Goal: Task Accomplishment & Management: Manage account settings

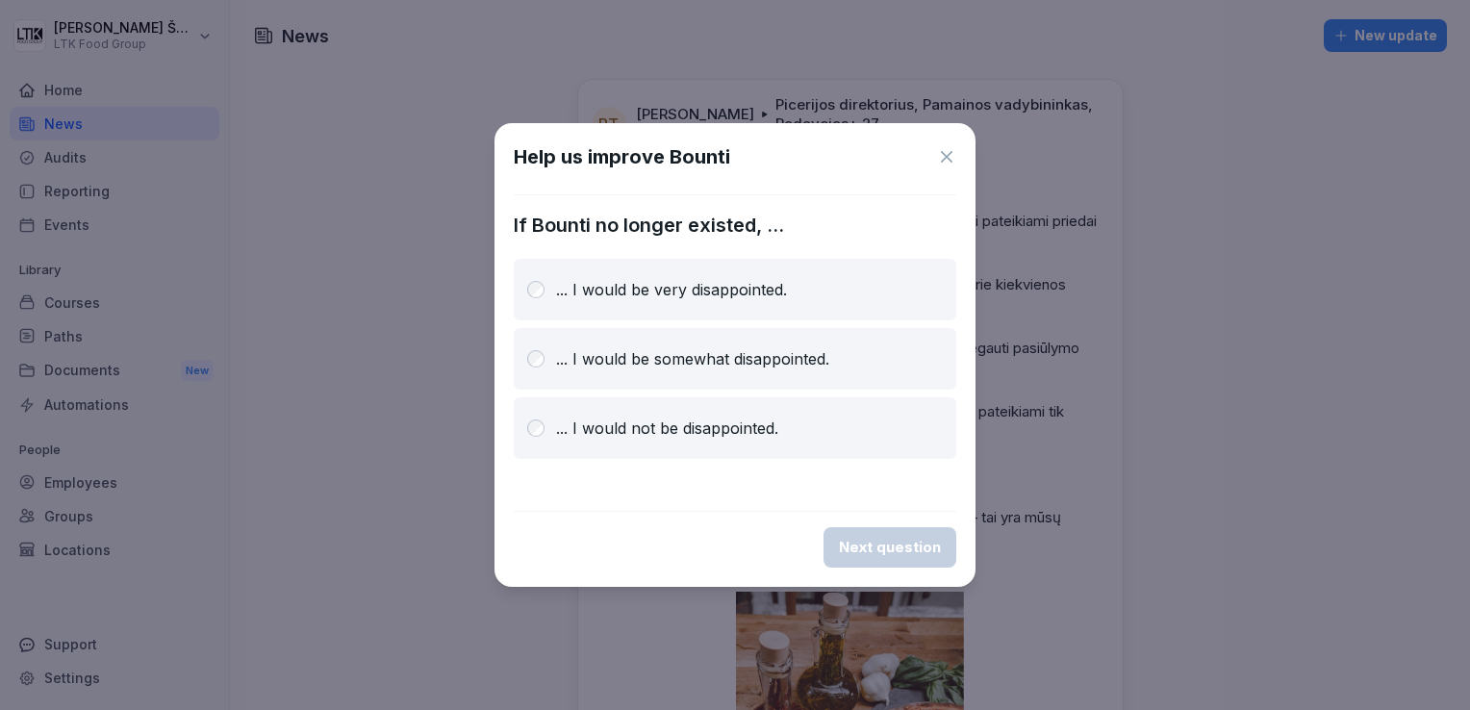
click at [943, 145] on div "Help us improve Bounti" at bounding box center [735, 156] width 443 height 29
click at [862, 559] on button "Next question" at bounding box center [890, 547] width 133 height 40
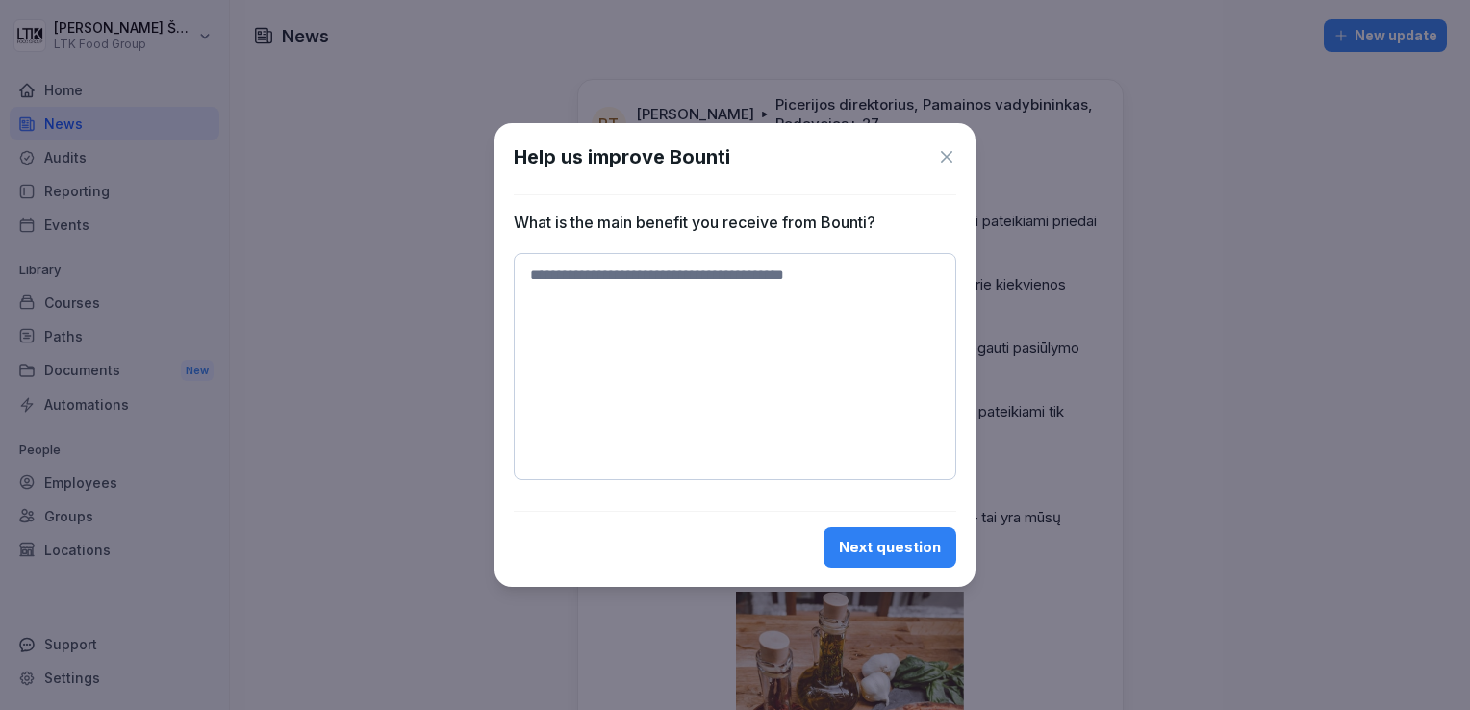
click at [948, 150] on icon at bounding box center [946, 156] width 19 height 19
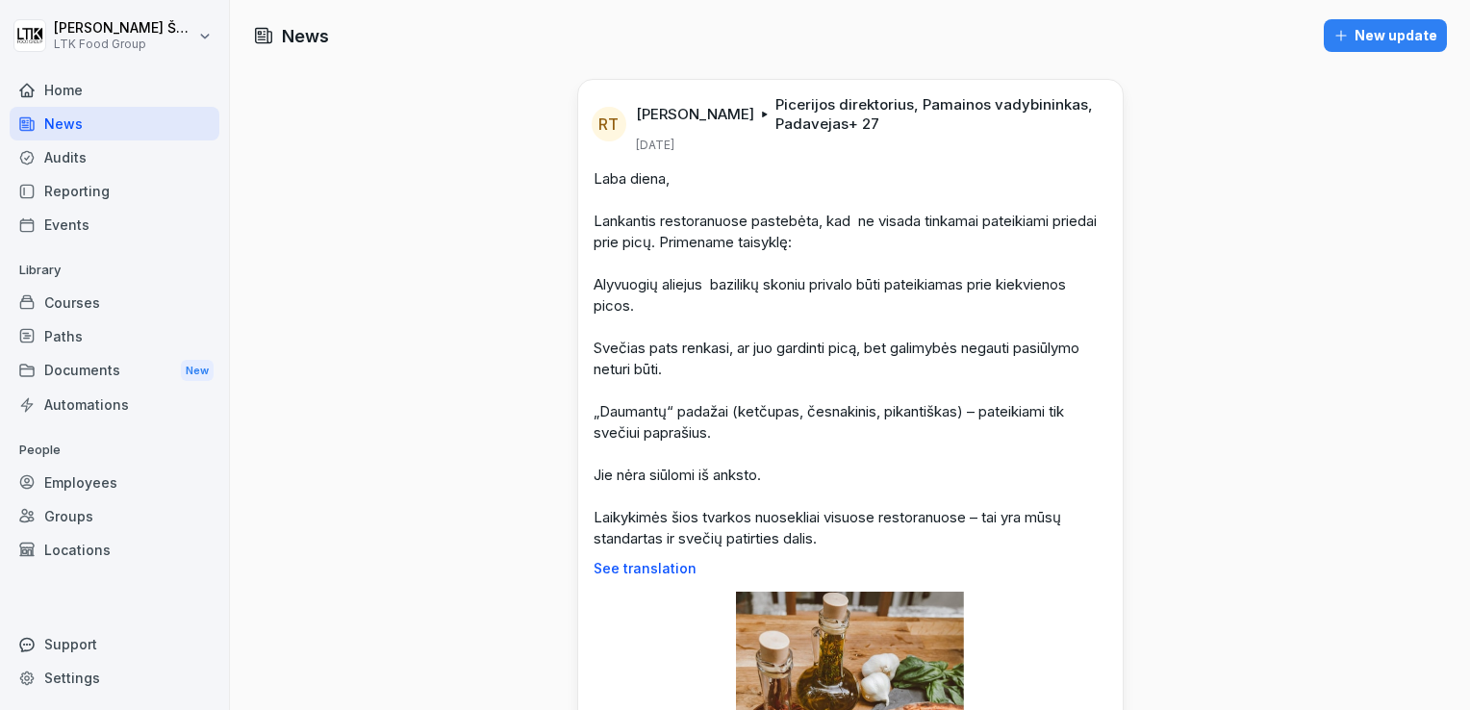
click at [105, 190] on div "Reporting" at bounding box center [115, 191] width 210 height 34
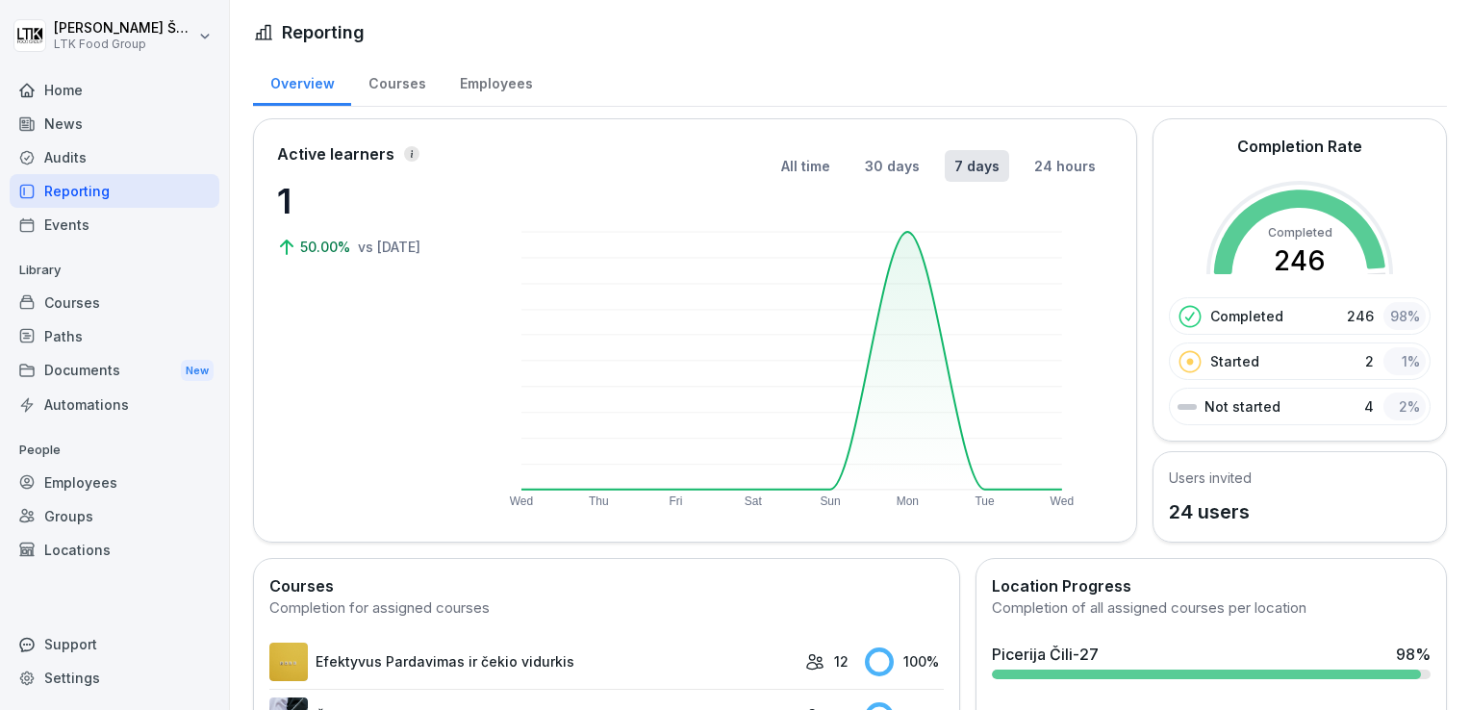
click at [87, 481] on div "Employees" at bounding box center [115, 483] width 210 height 34
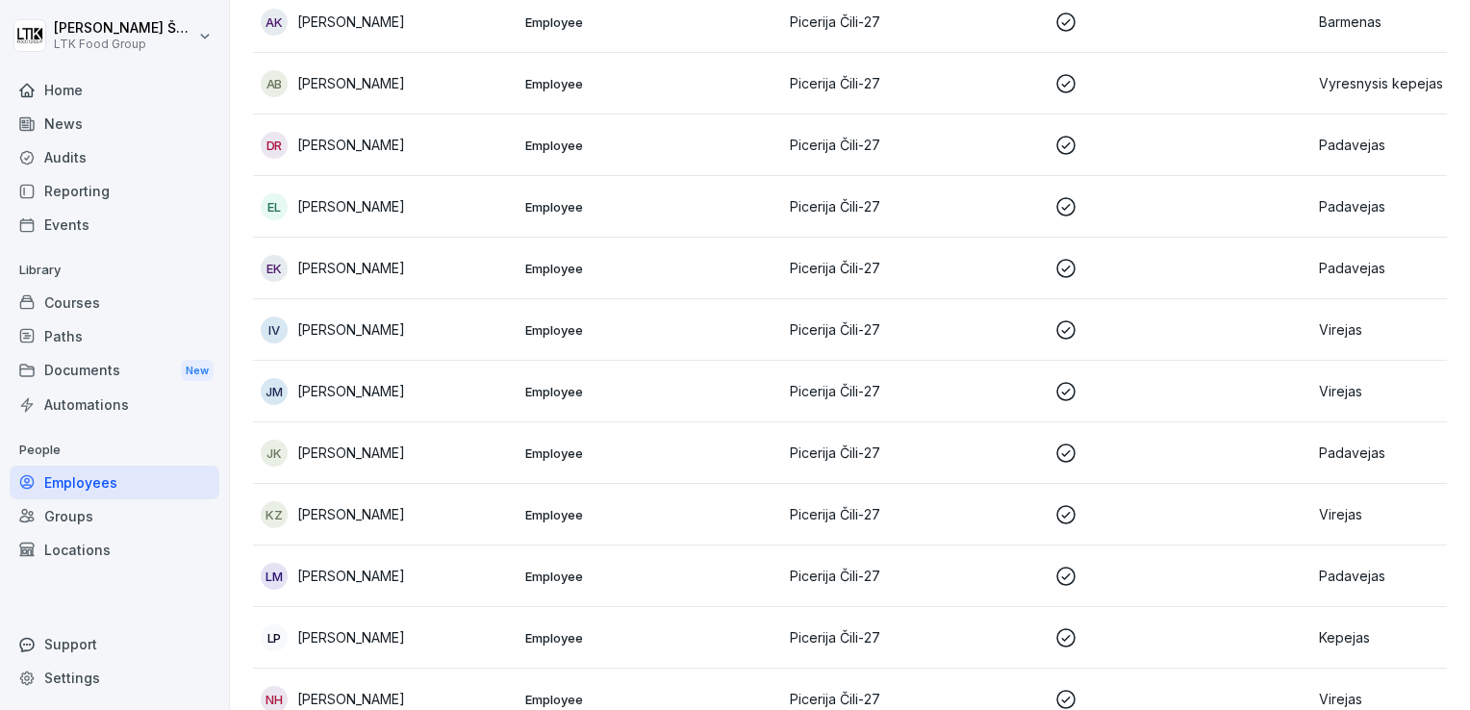
scroll to position [385, 0]
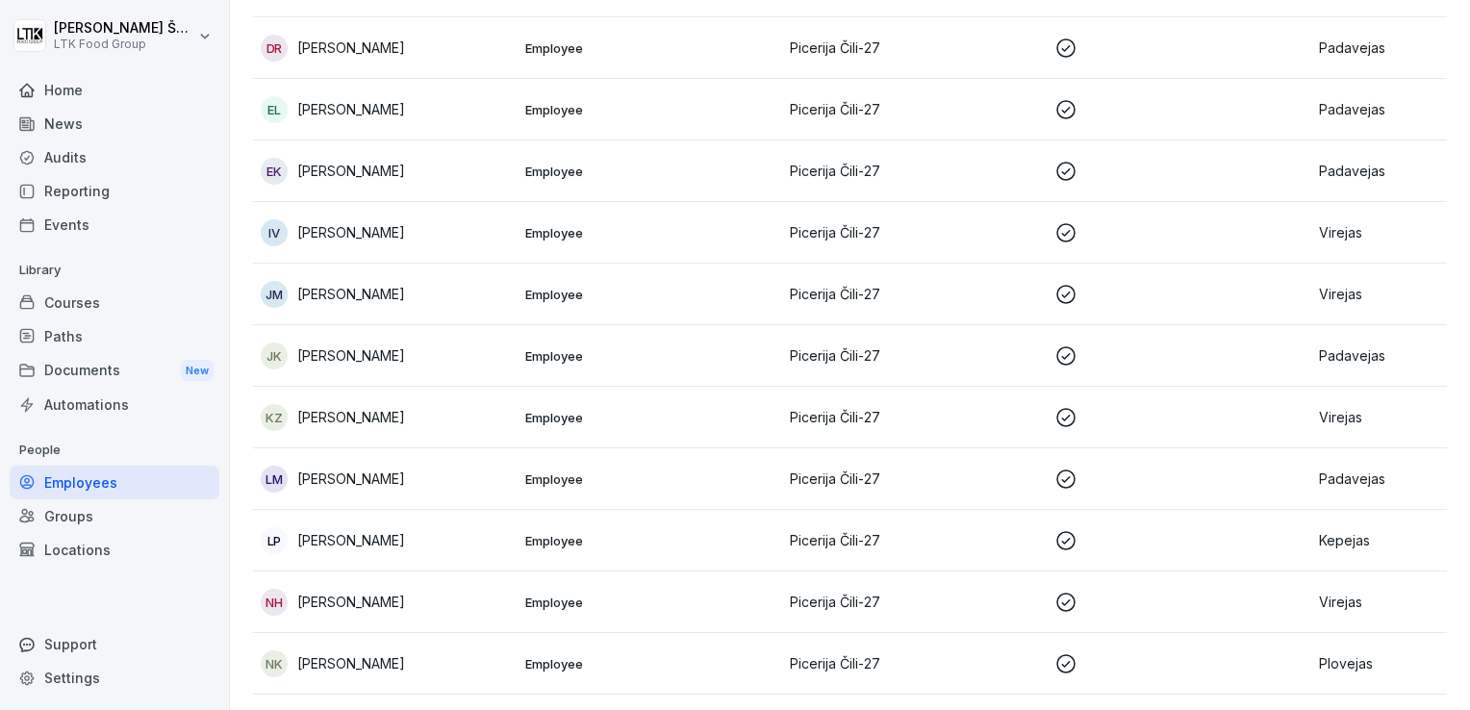
click at [370, 222] on p "[PERSON_NAME]" at bounding box center [351, 232] width 108 height 20
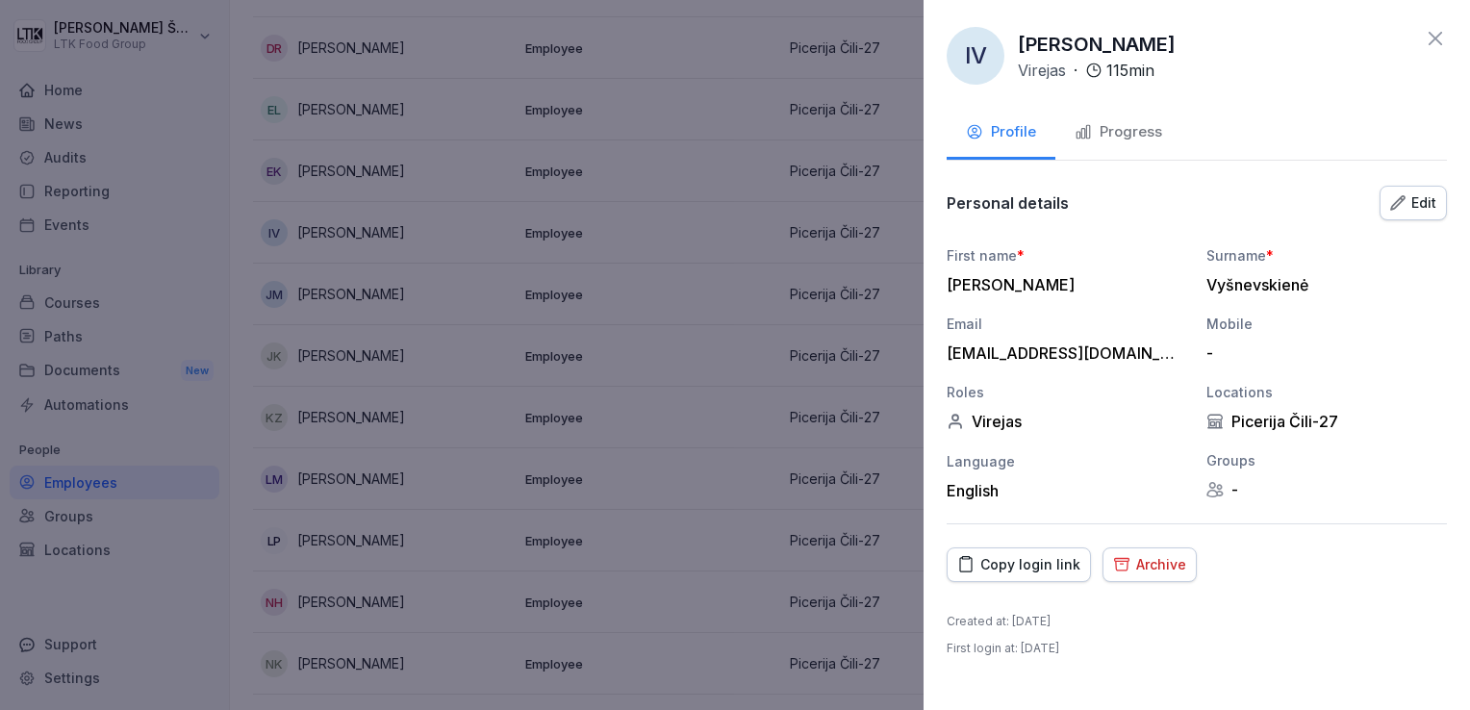
click at [1132, 121] on div "Progress" at bounding box center [1119, 132] width 88 height 22
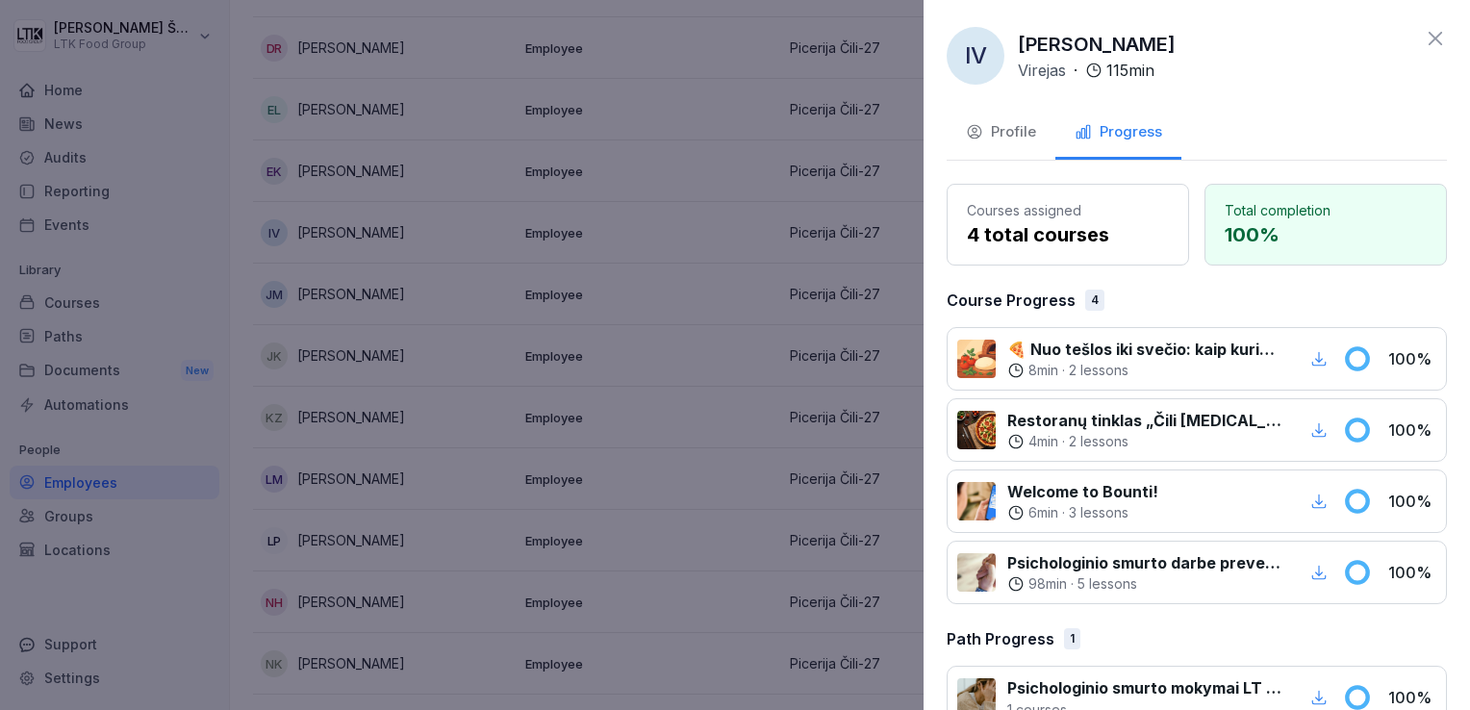
click at [1424, 35] on icon at bounding box center [1435, 38] width 23 height 23
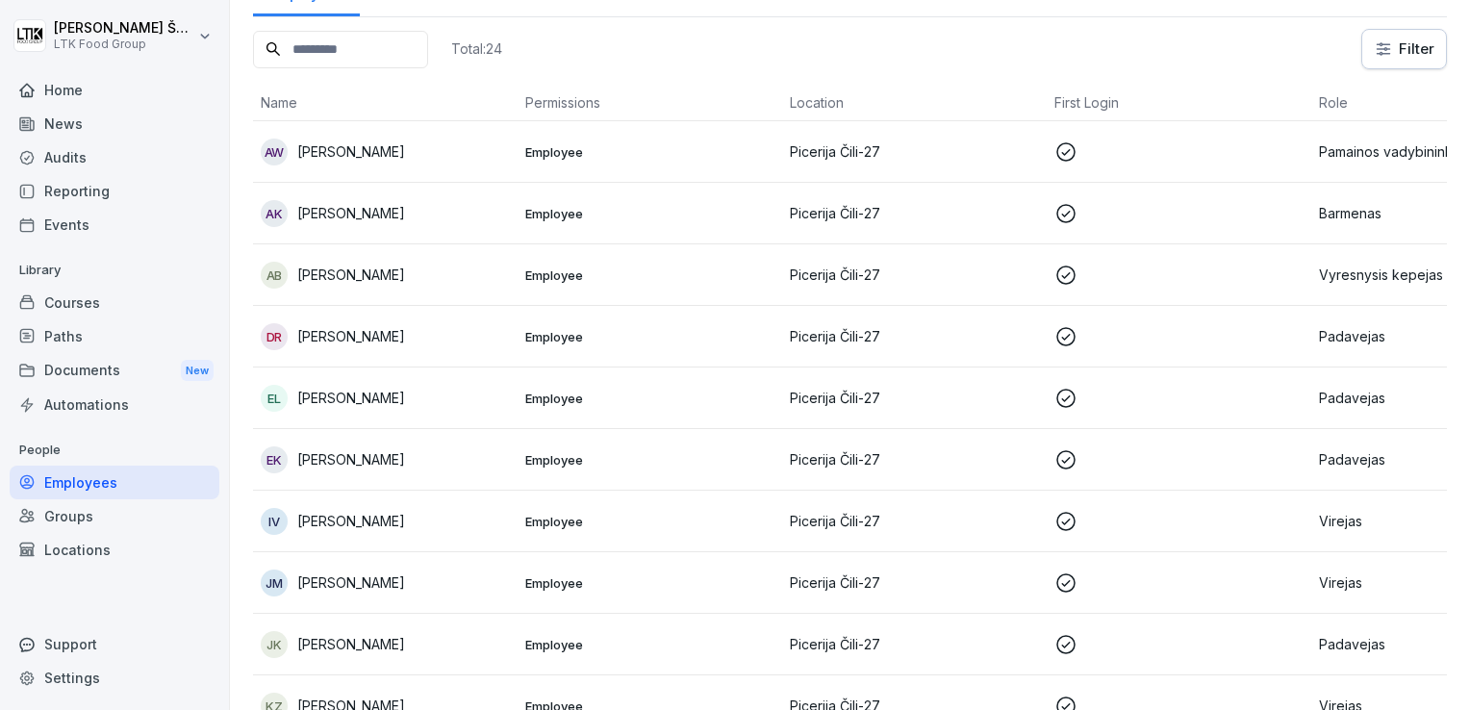
scroll to position [0, 0]
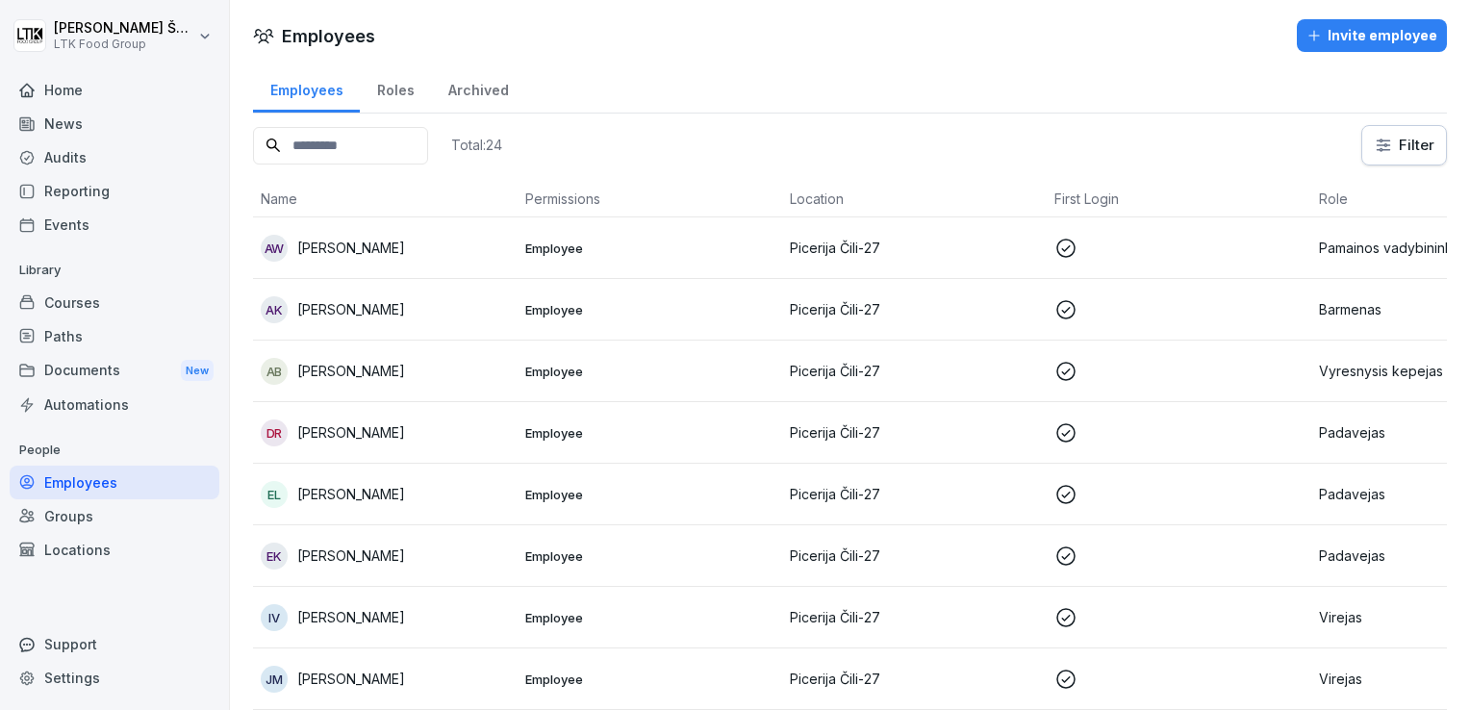
click at [378, 548] on p "[PERSON_NAME]" at bounding box center [351, 556] width 108 height 20
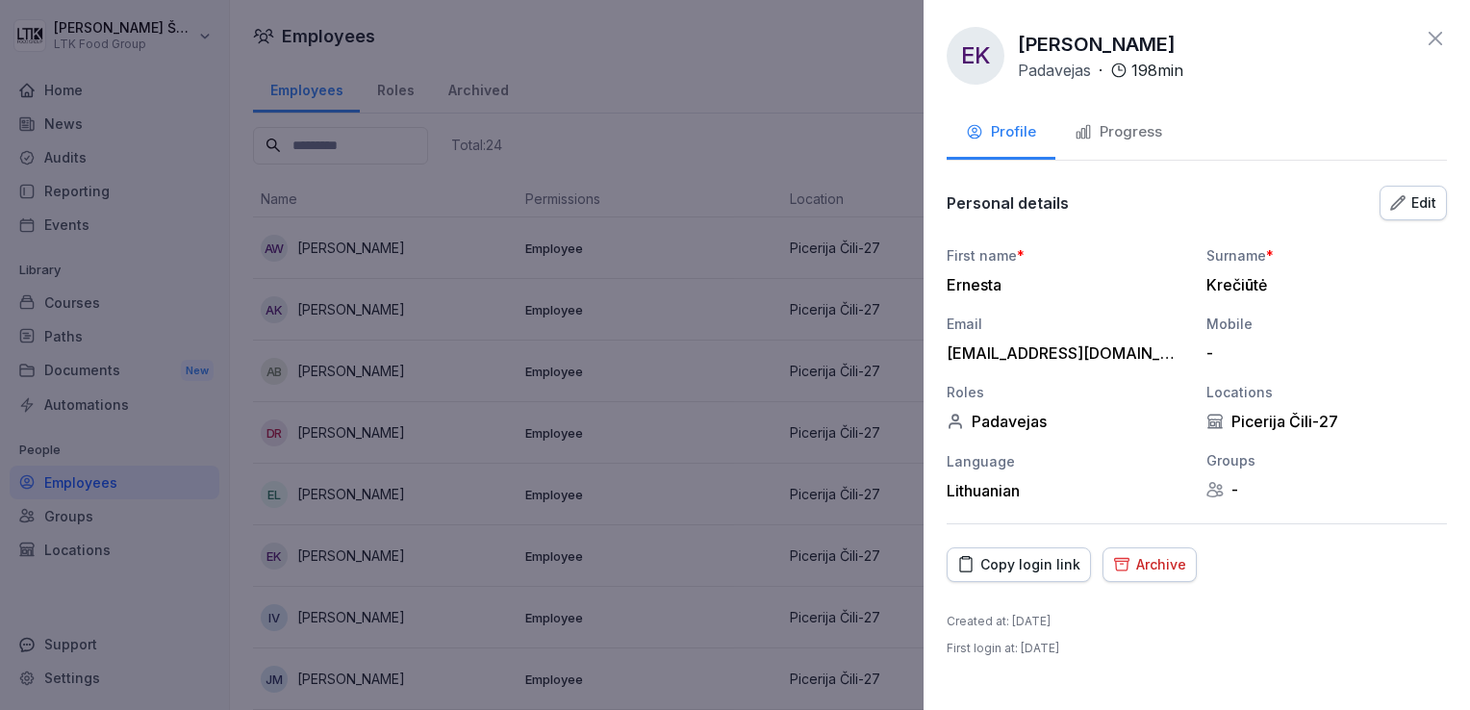
click at [1132, 137] on div "Progress" at bounding box center [1119, 132] width 88 height 22
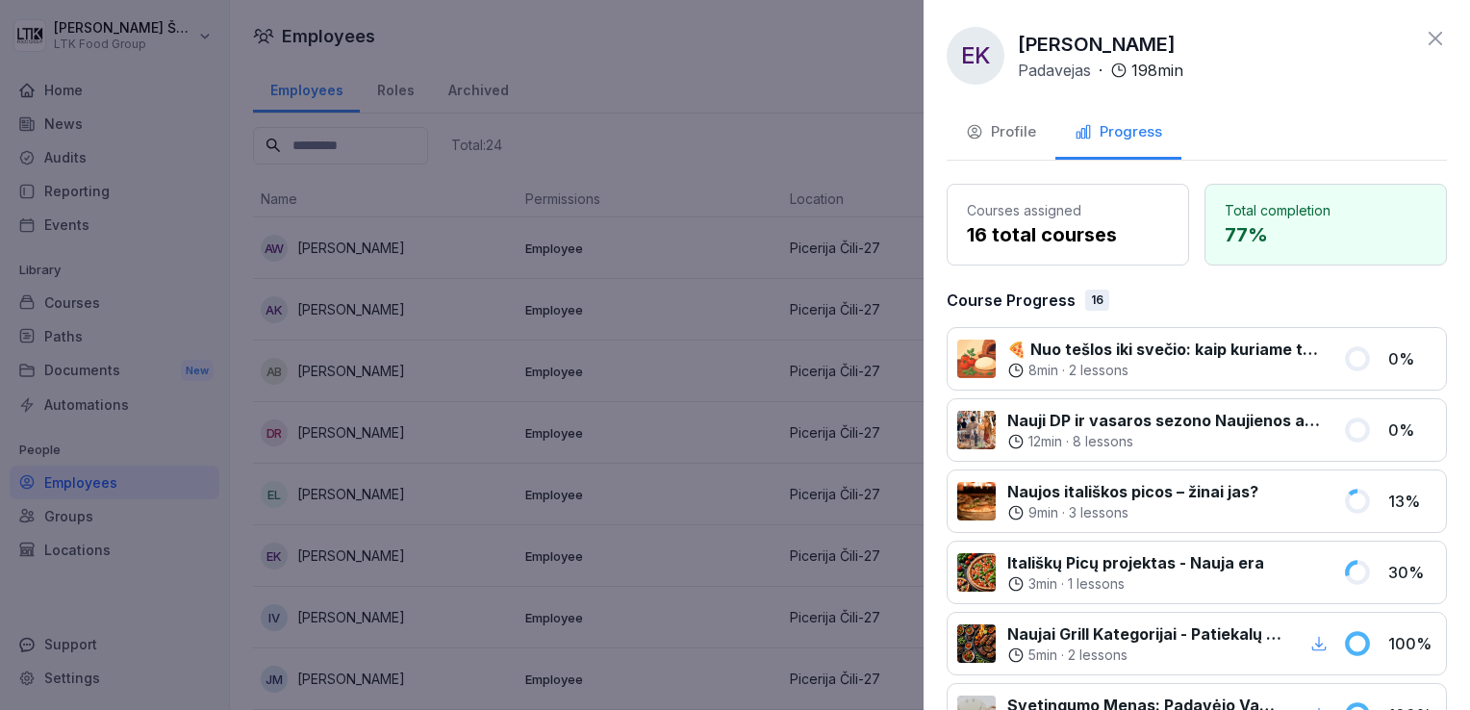
click at [1429, 39] on icon at bounding box center [1435, 38] width 13 height 13
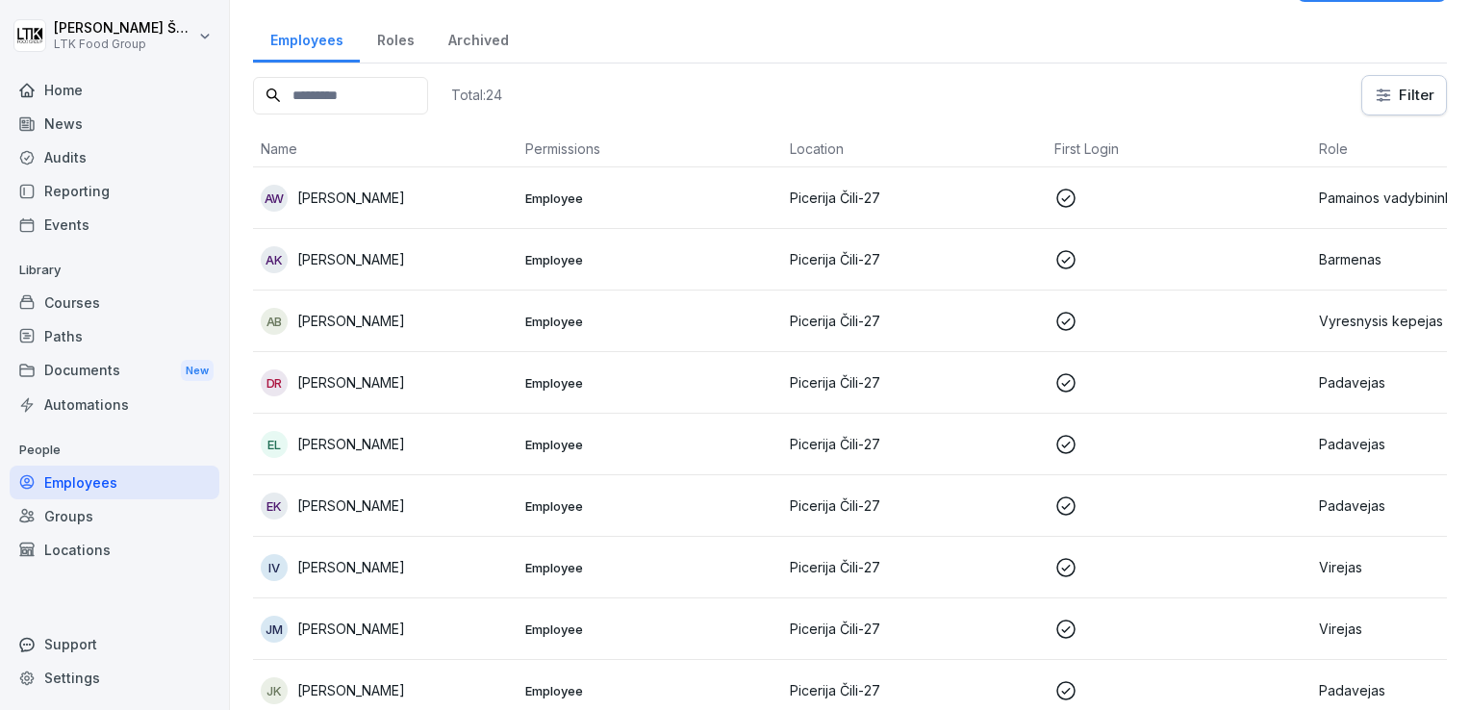
scroll to position [96, 0]
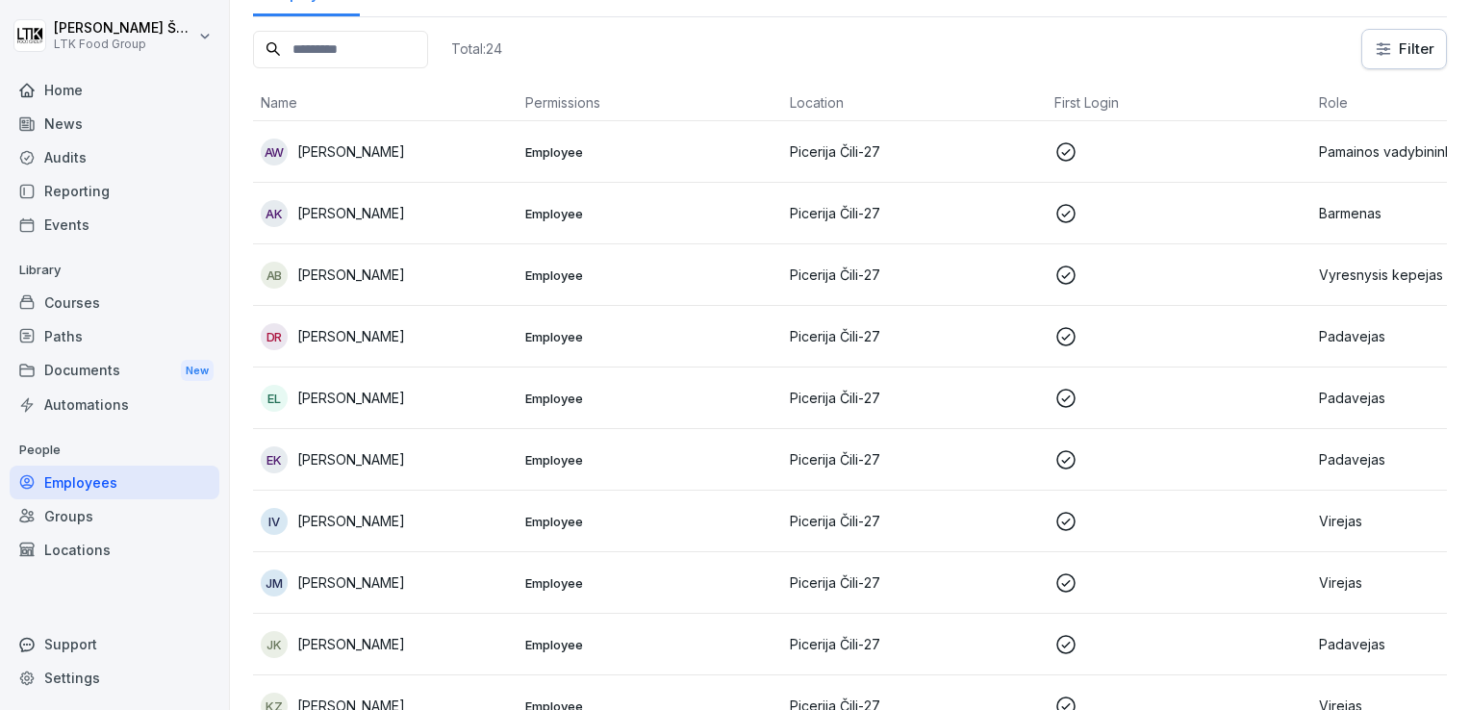
click at [377, 574] on p "[PERSON_NAME]" at bounding box center [351, 583] width 108 height 20
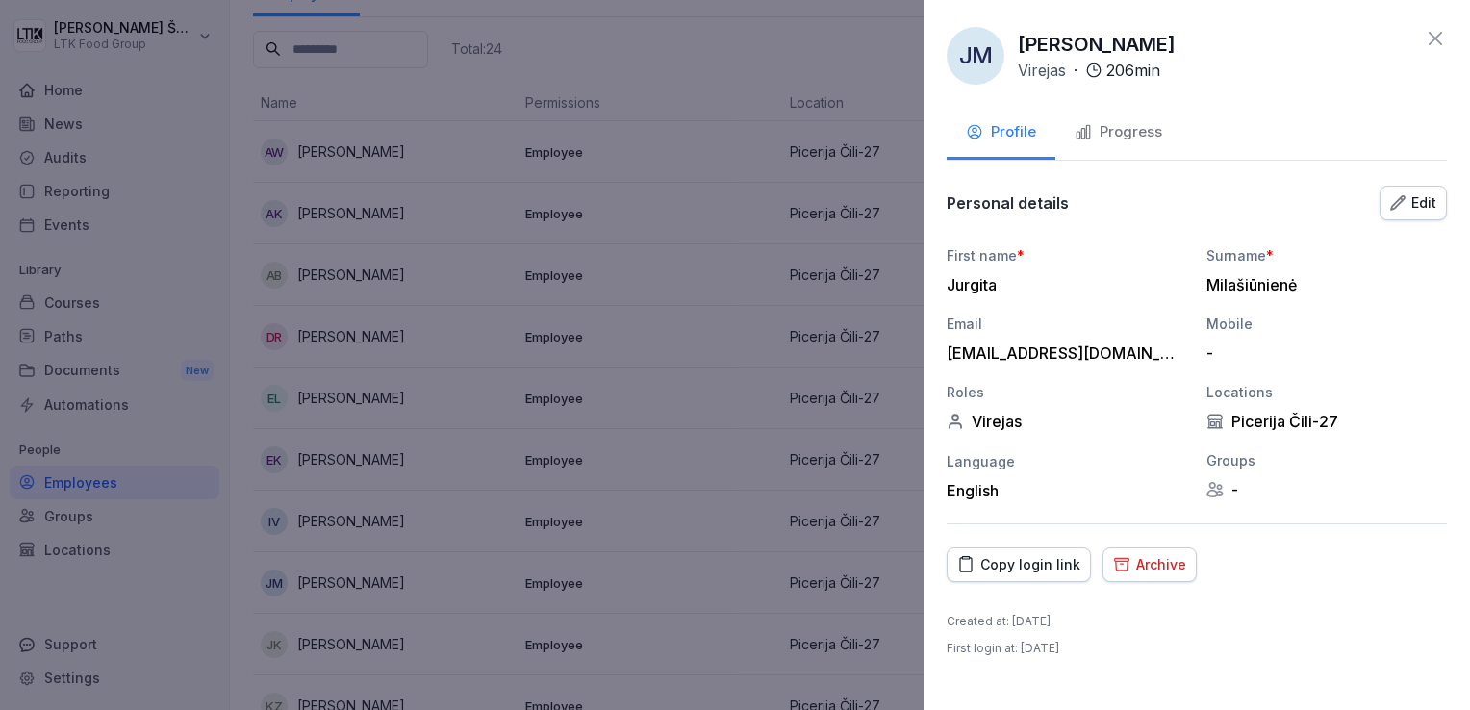
click at [1114, 135] on div "Progress" at bounding box center [1119, 132] width 88 height 22
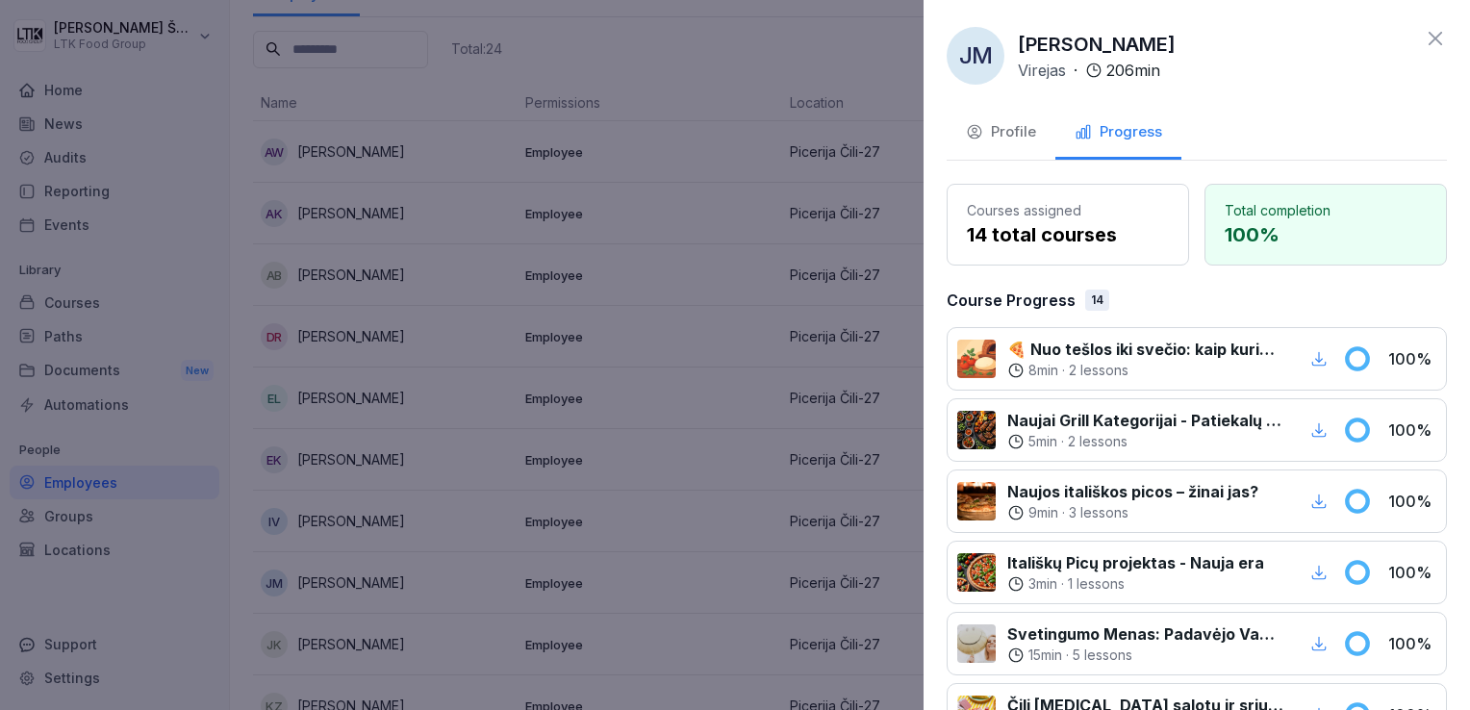
click at [1424, 34] on icon at bounding box center [1435, 38] width 23 height 23
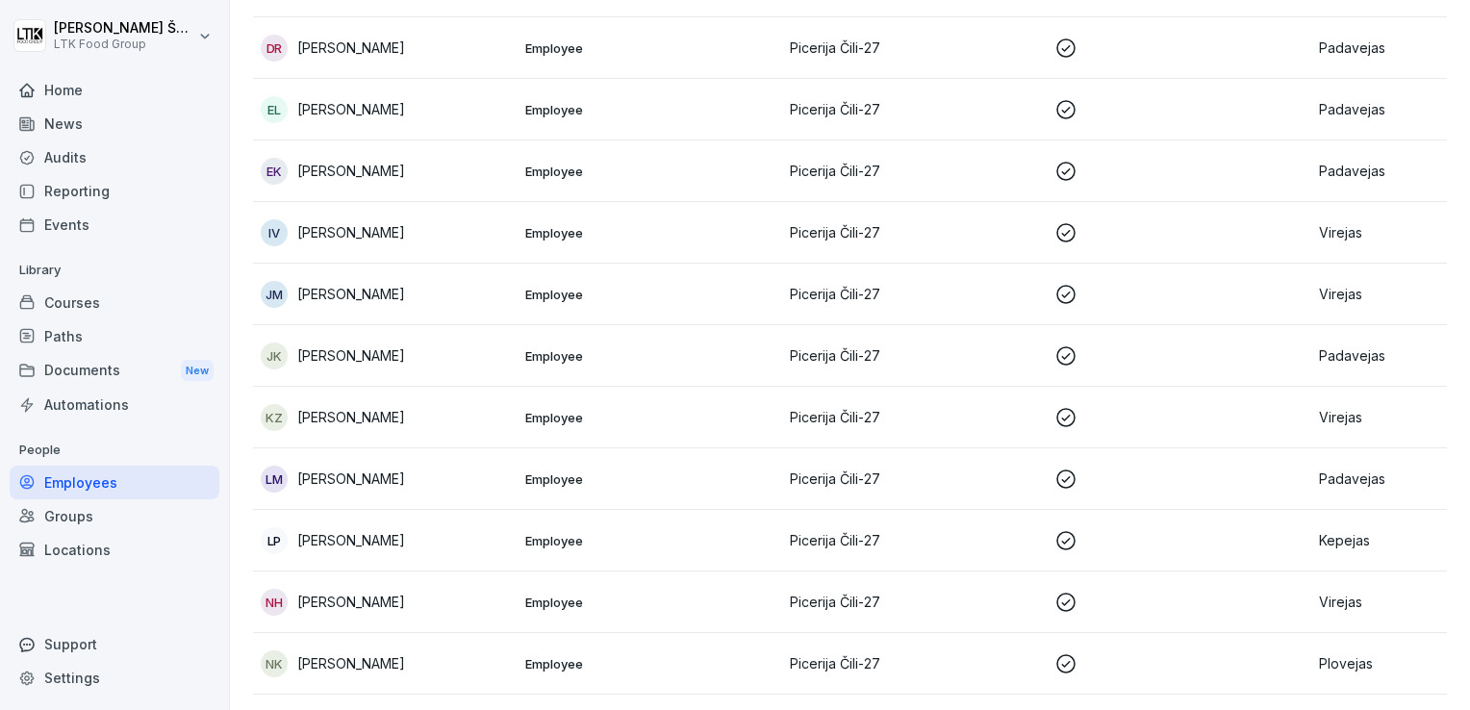
scroll to position [481, 0]
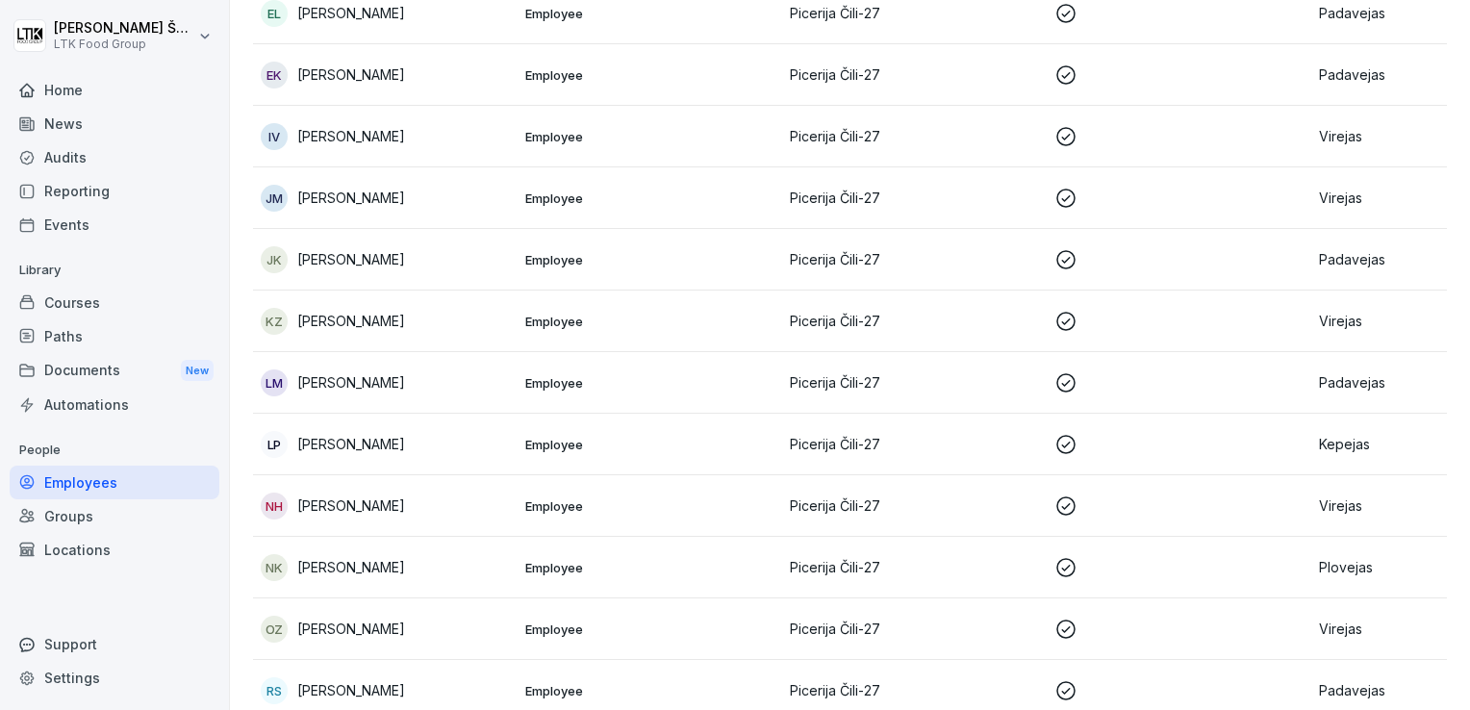
click at [346, 573] on p "[PERSON_NAME]" at bounding box center [351, 567] width 108 height 20
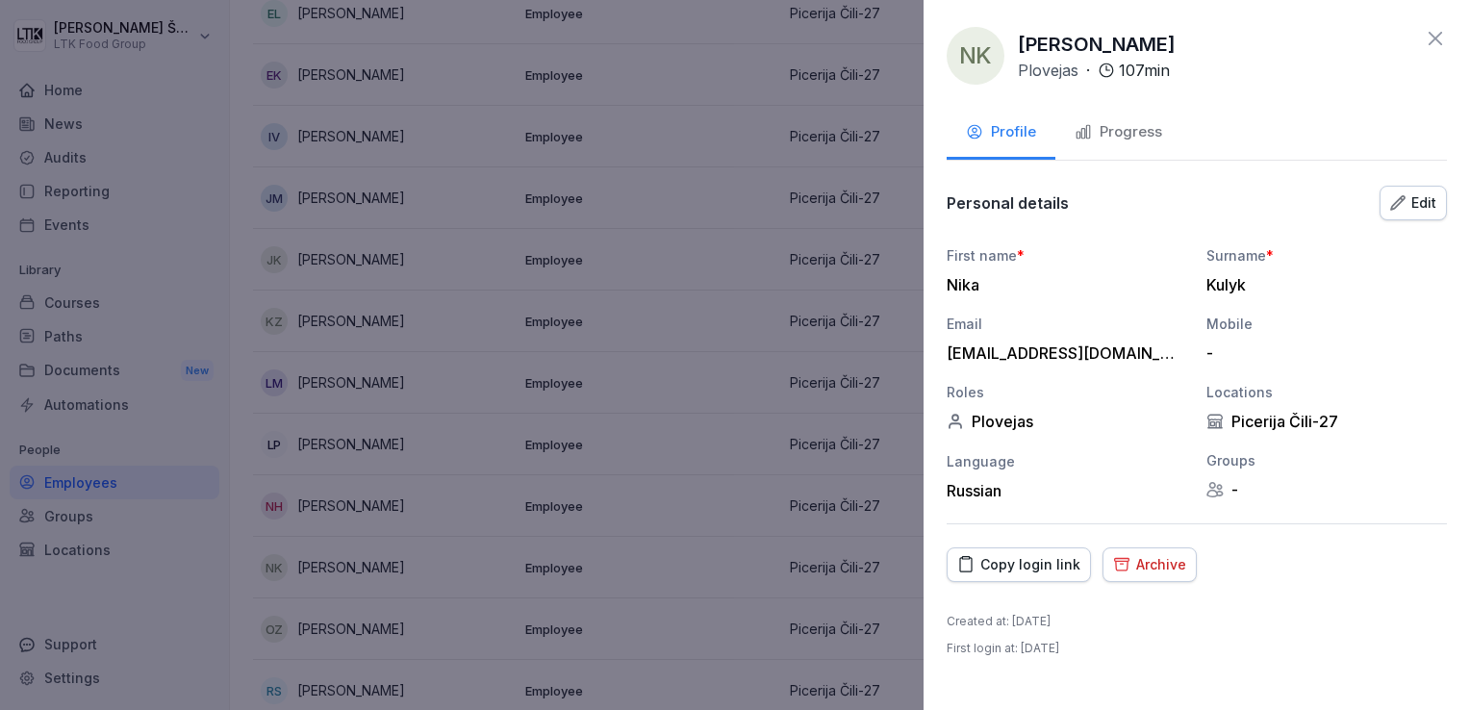
click at [1436, 40] on icon at bounding box center [1435, 38] width 23 height 23
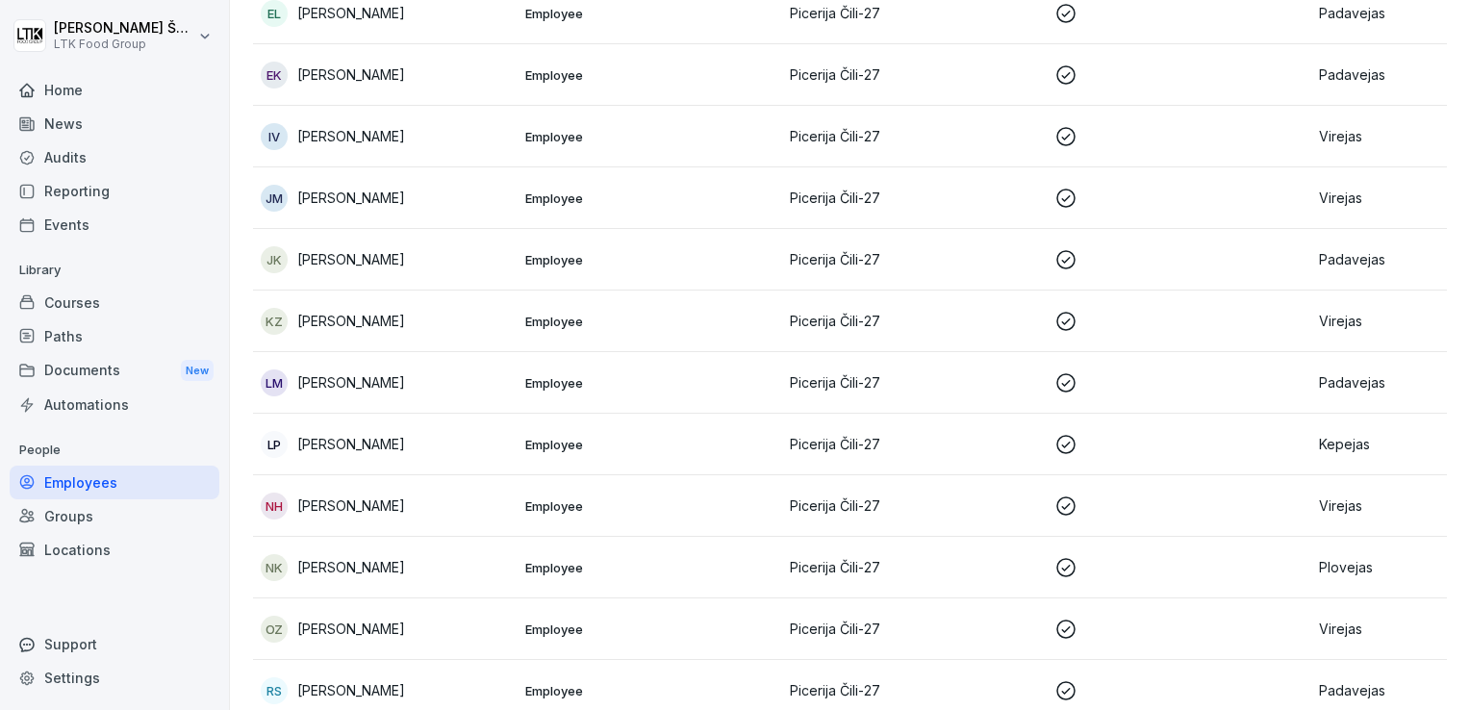
click at [88, 190] on div "Reporting" at bounding box center [115, 191] width 210 height 34
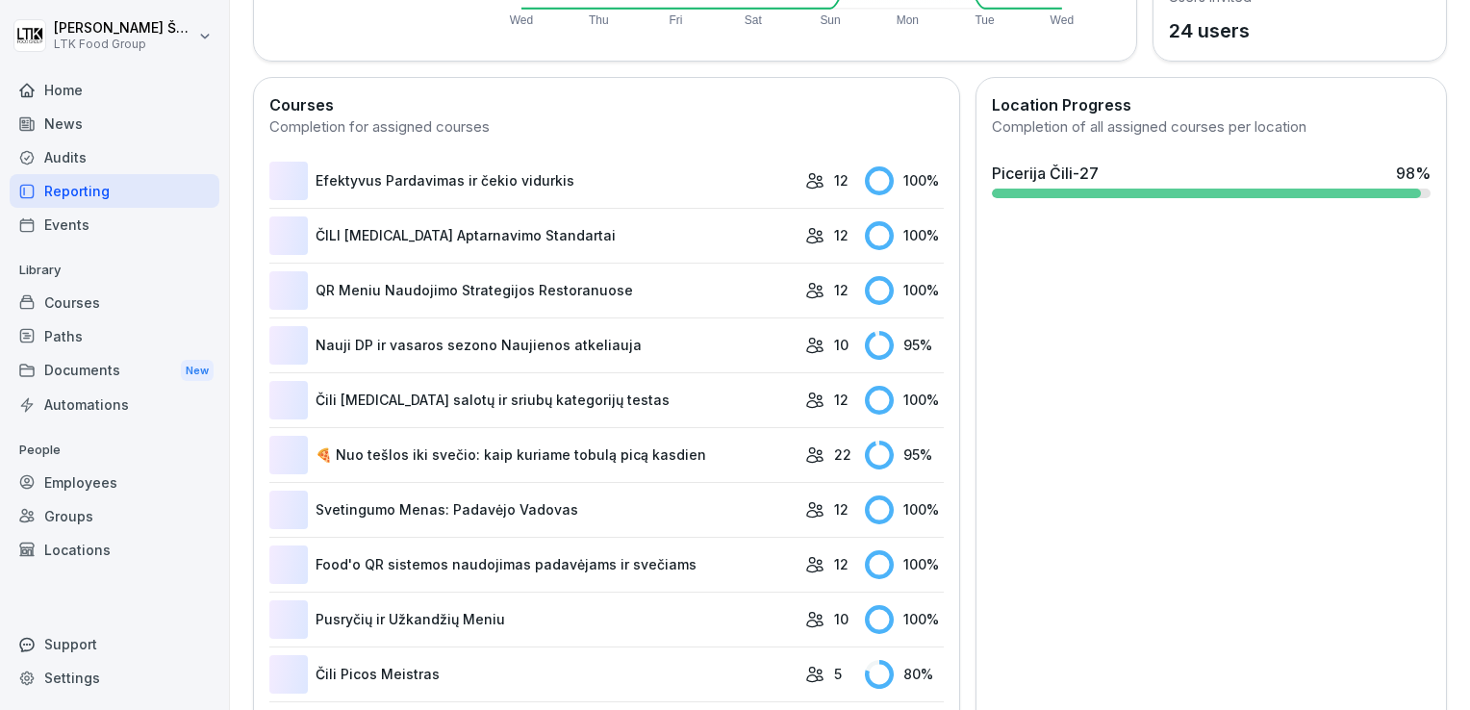
scroll to position [117, 0]
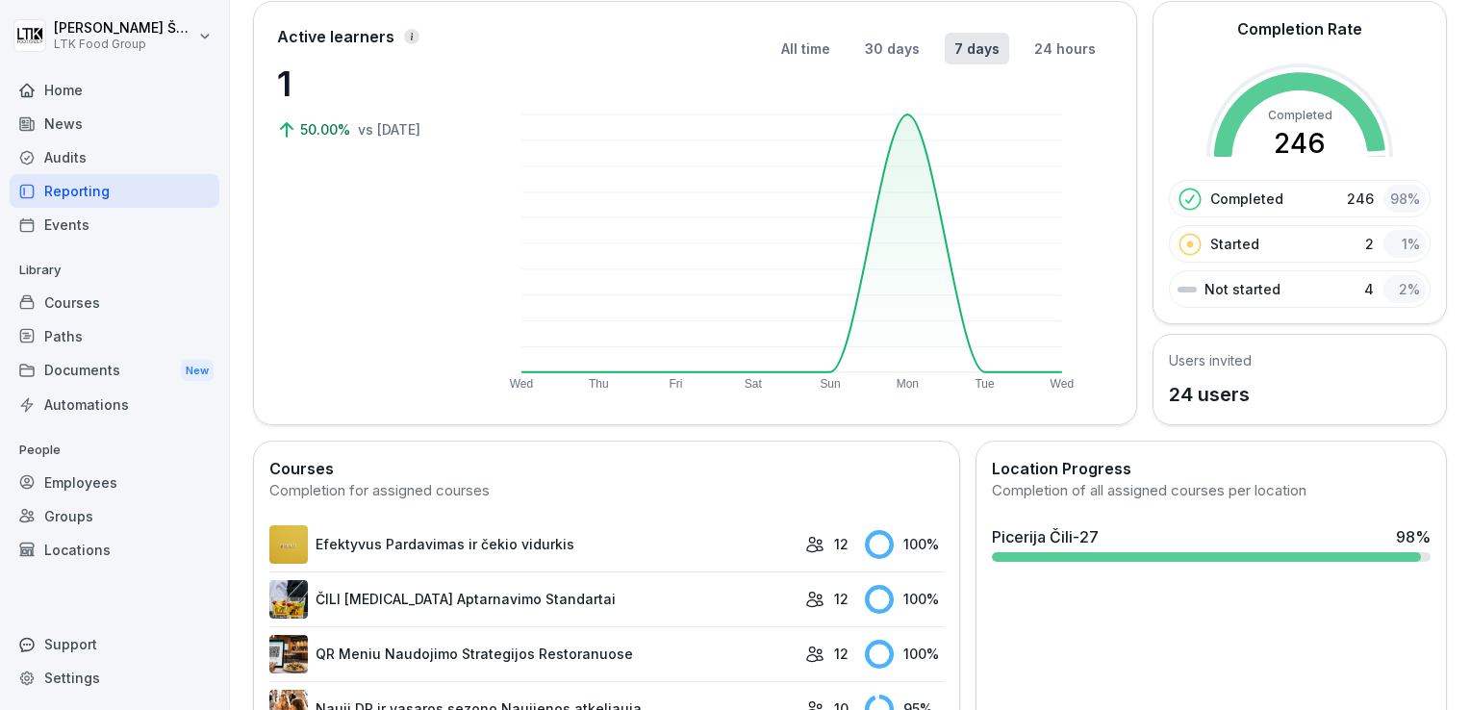
click at [78, 302] on div "Courses" at bounding box center [115, 303] width 210 height 34
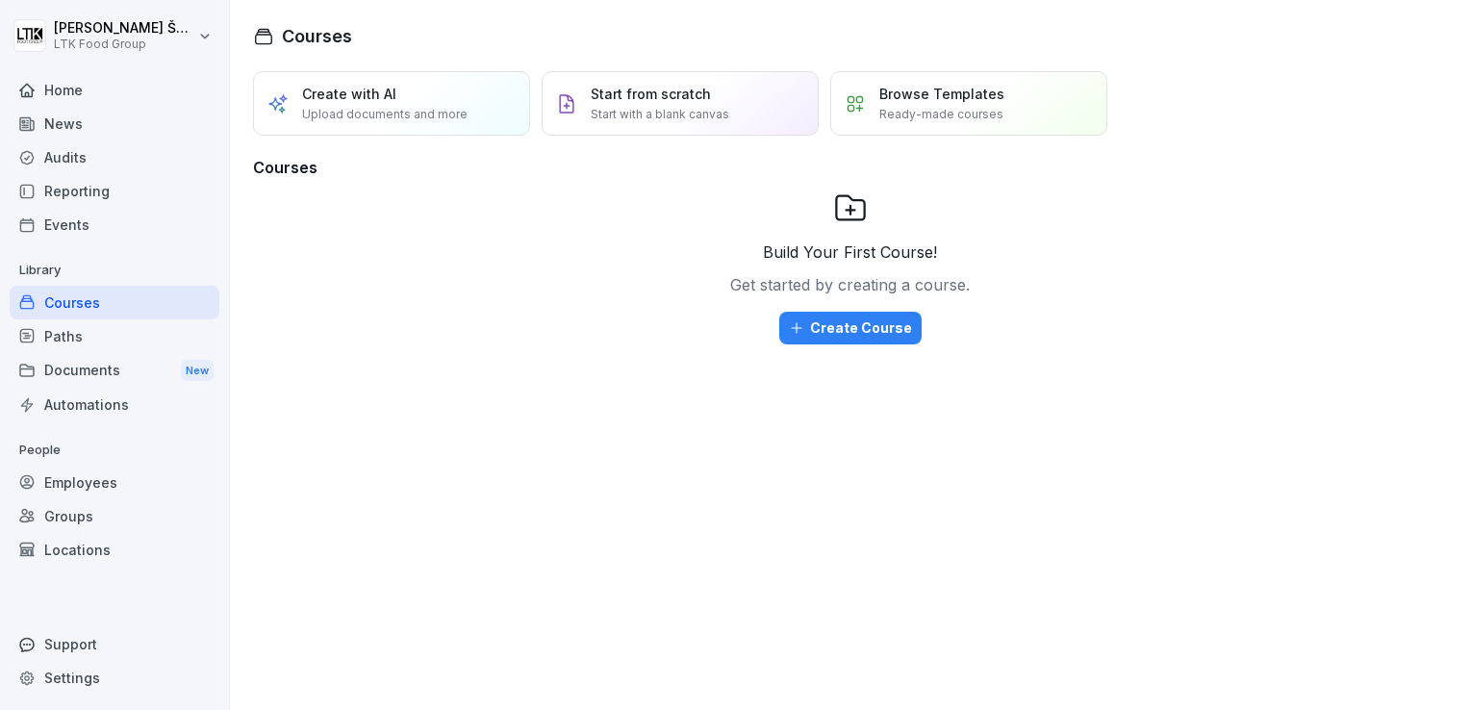
click at [67, 479] on div "Employees" at bounding box center [115, 483] width 210 height 34
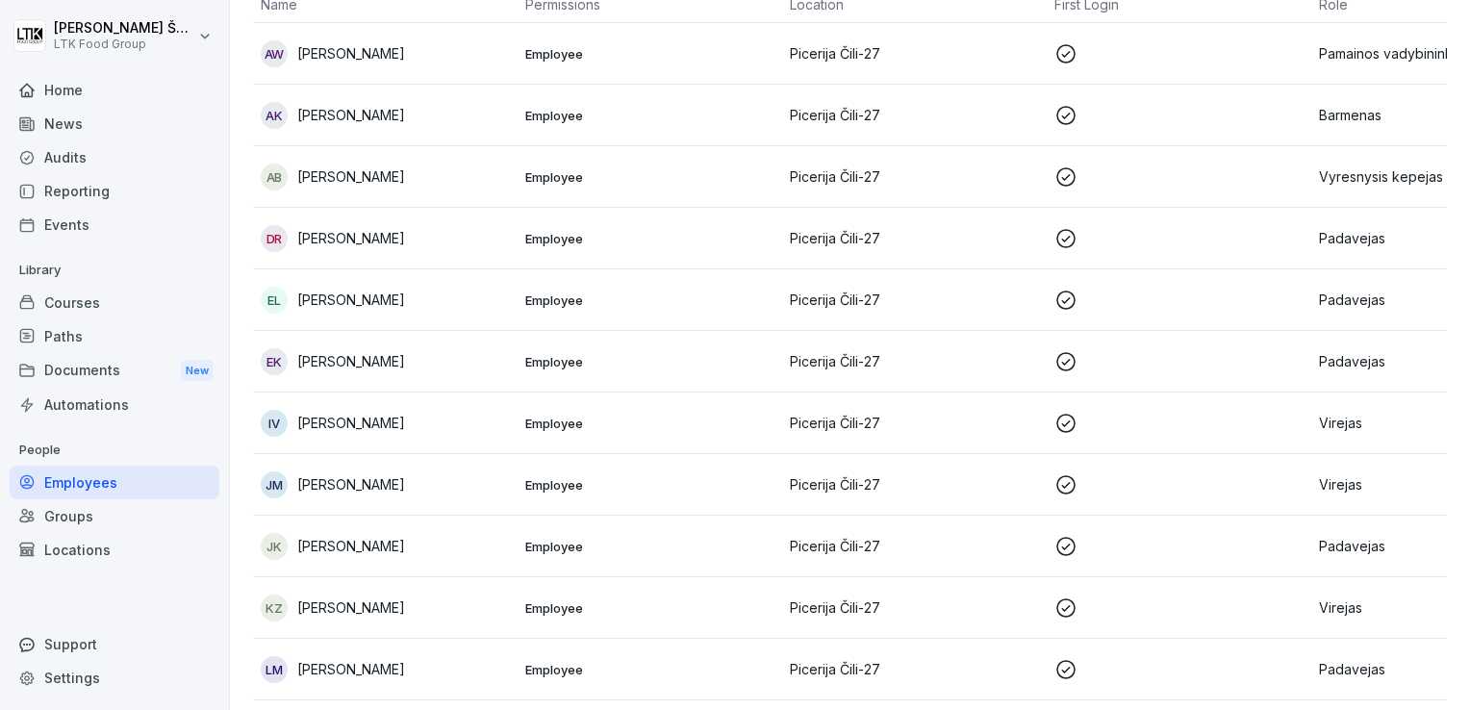
scroll to position [162, 0]
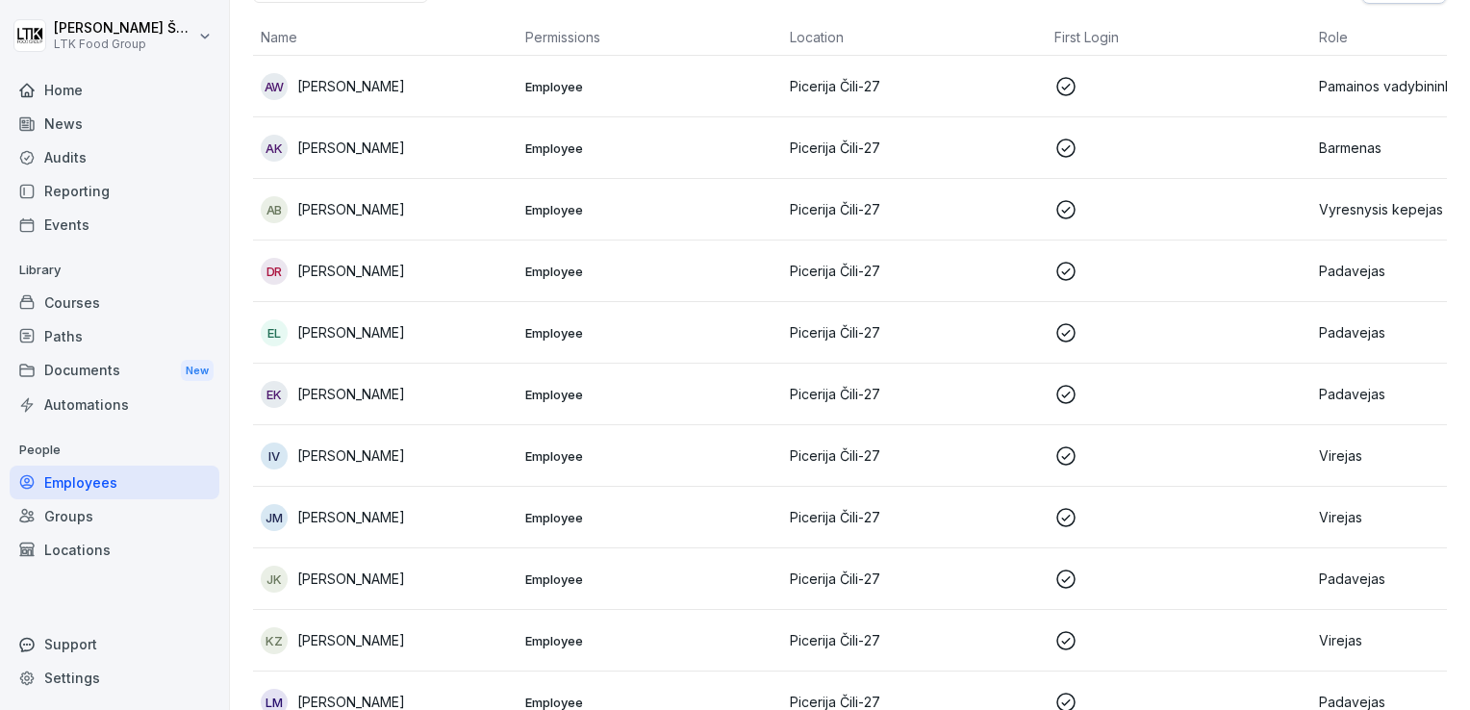
click at [344, 397] on p "[PERSON_NAME]" at bounding box center [351, 394] width 108 height 20
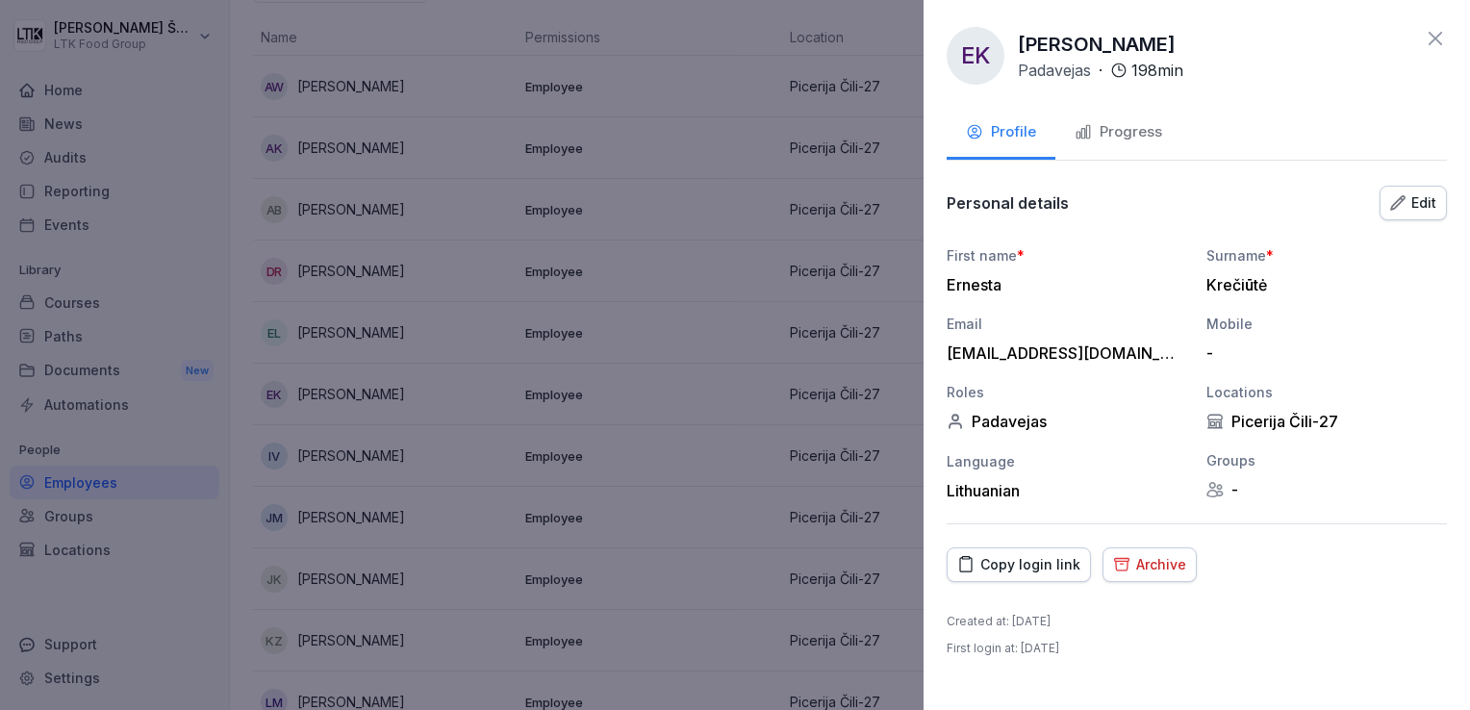
click at [1138, 129] on div "Progress" at bounding box center [1119, 132] width 88 height 22
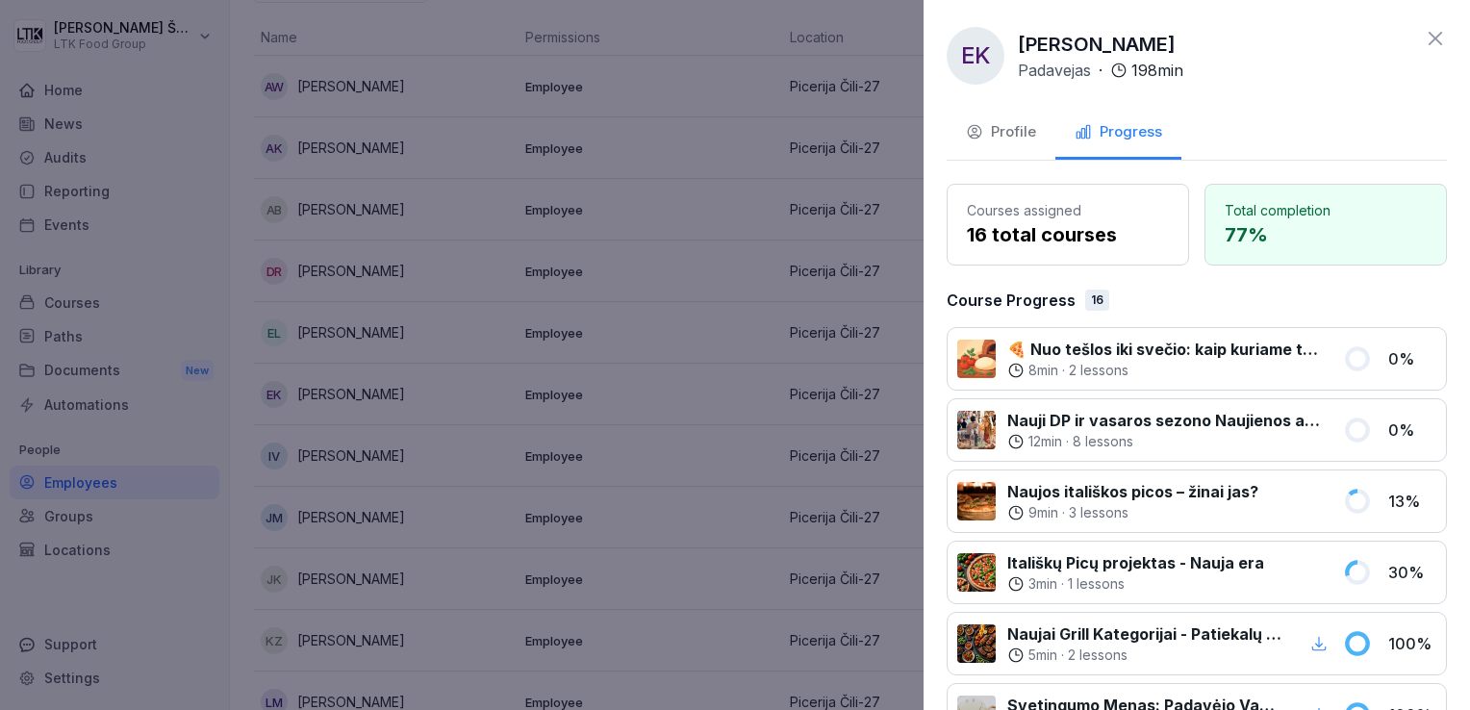
click at [1424, 43] on icon at bounding box center [1435, 38] width 23 height 23
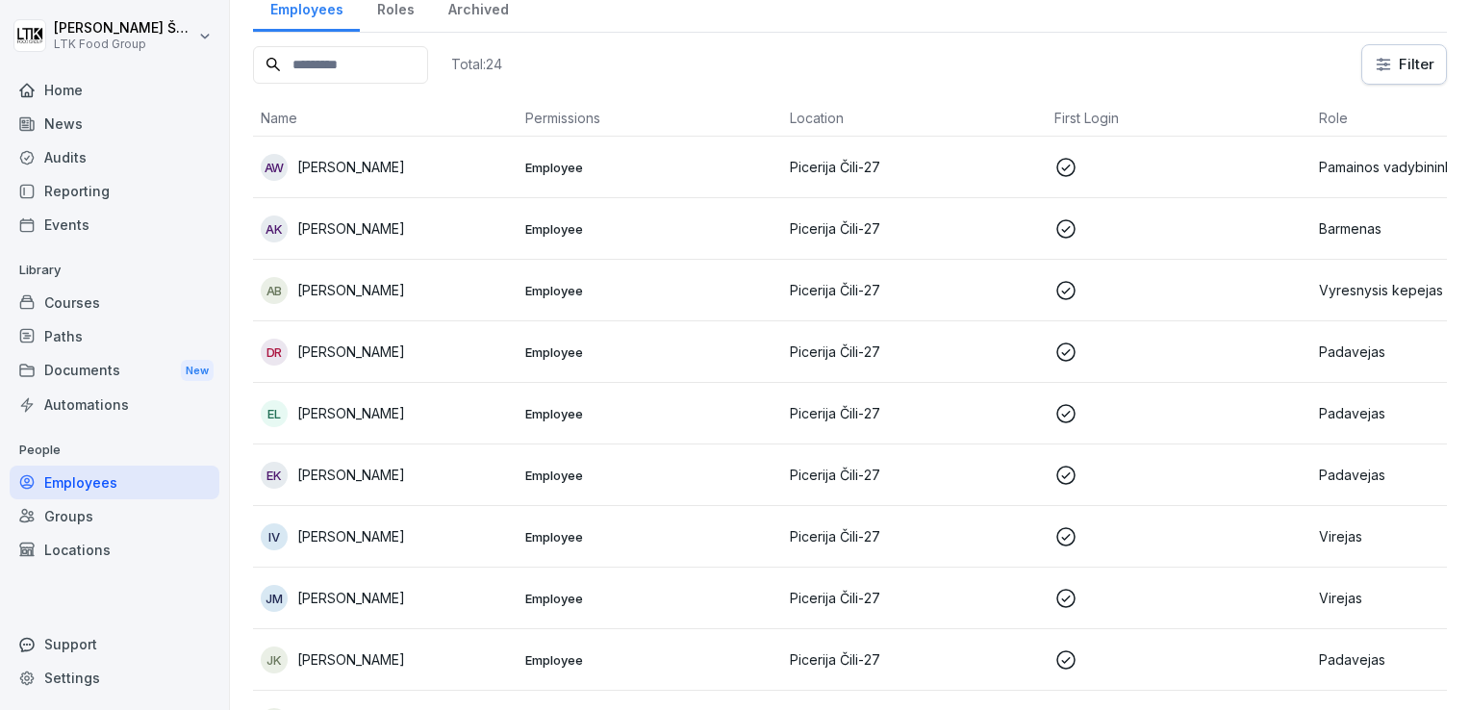
scroll to position [0, 0]
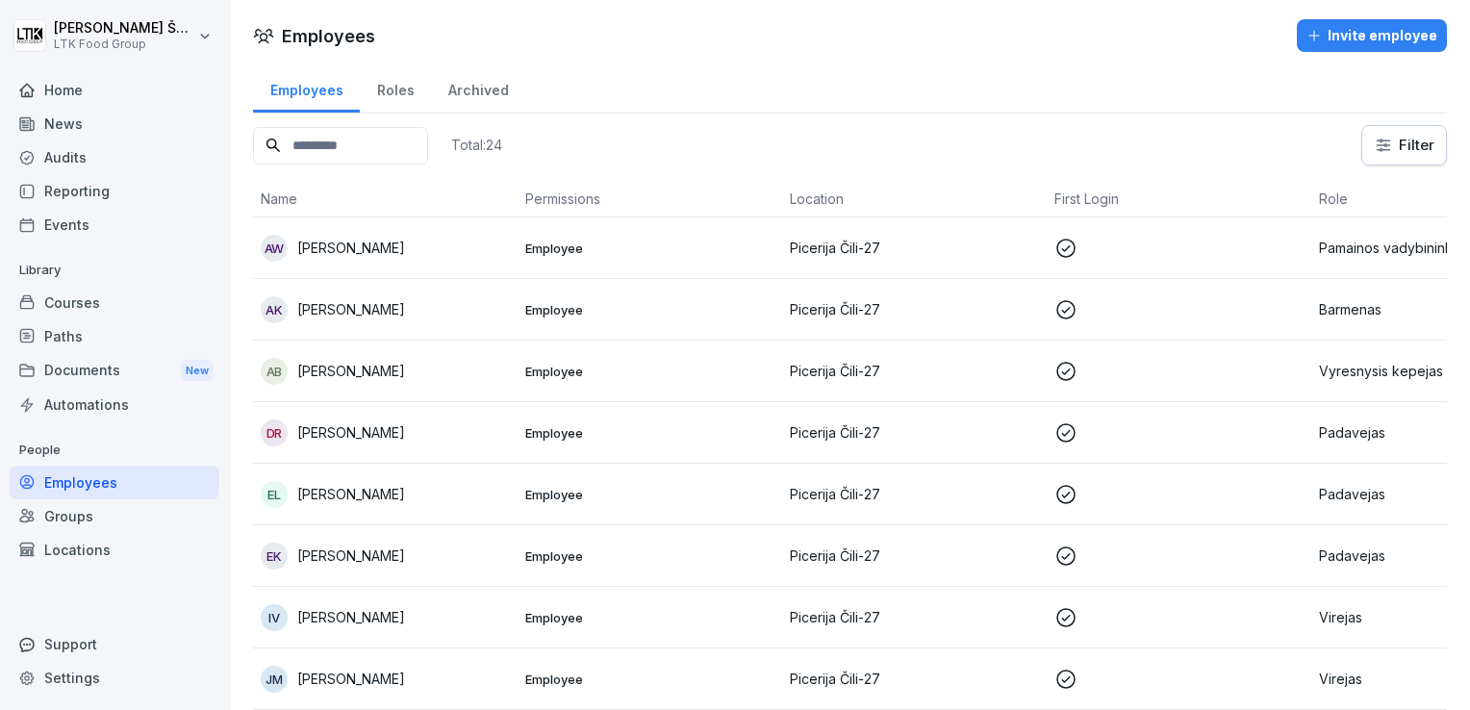
click at [64, 189] on div "Reporting" at bounding box center [115, 191] width 210 height 34
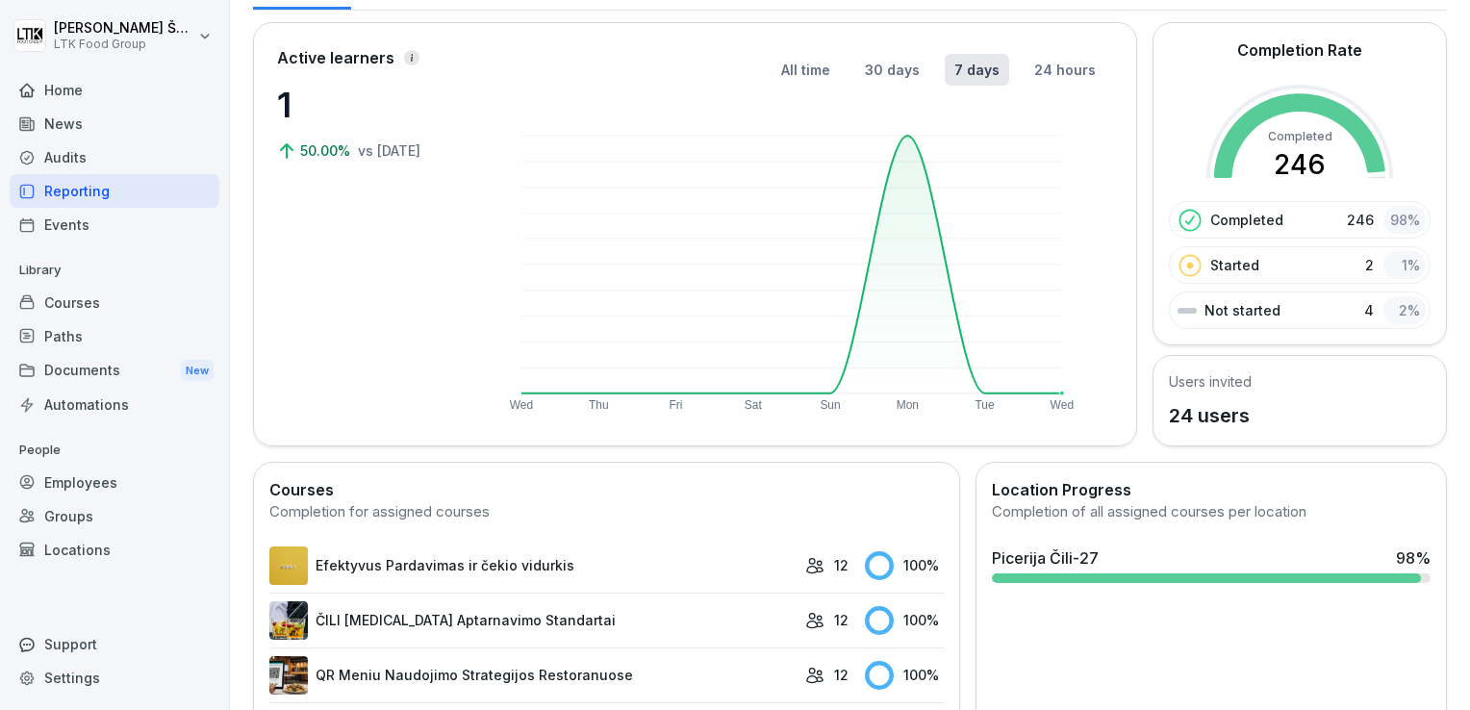
scroll to position [192, 0]
